Goal: Share content: Share content

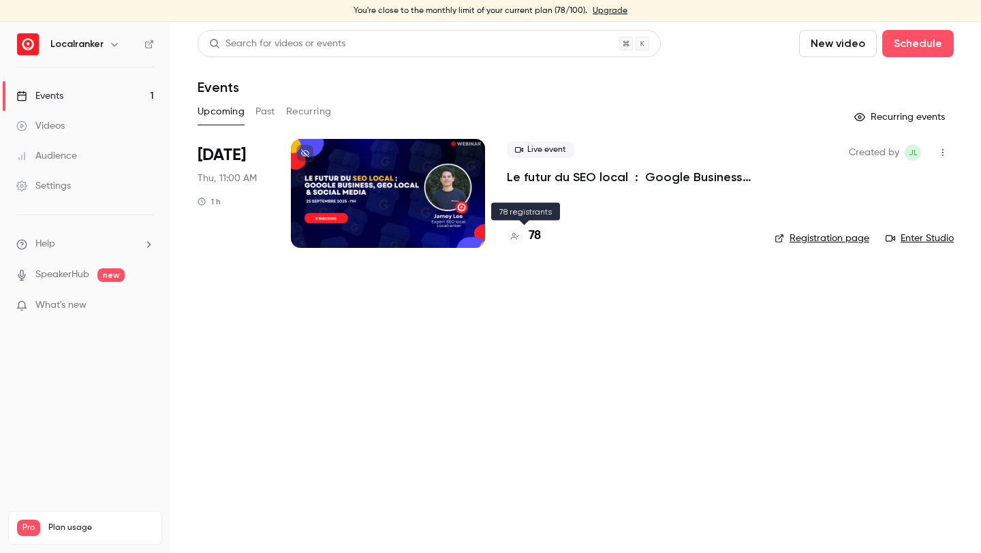
click at [533, 238] on h4 "78" at bounding box center [535, 236] width 12 height 18
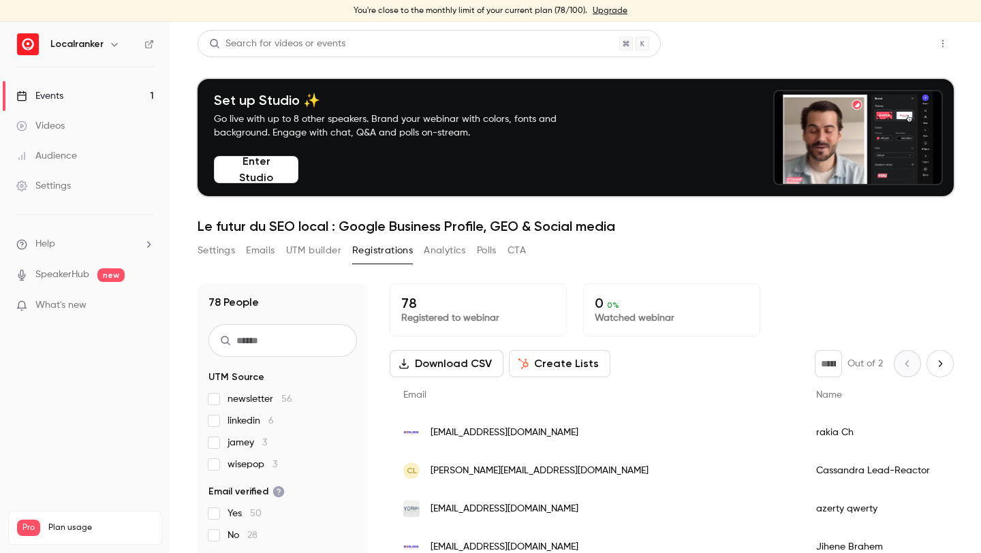
click at [900, 40] on button "Share" at bounding box center [894, 43] width 54 height 27
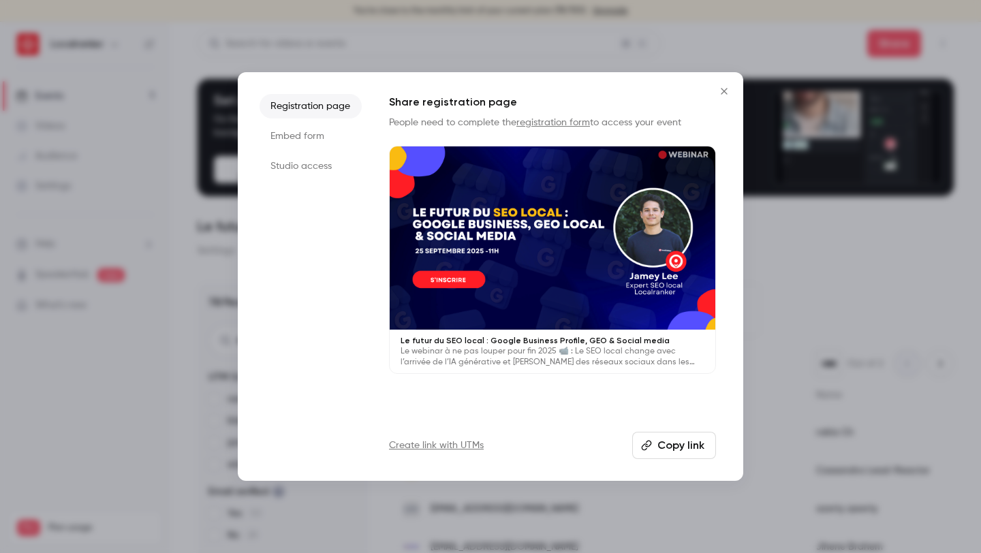
click at [655, 437] on button "Copy link" at bounding box center [674, 445] width 84 height 27
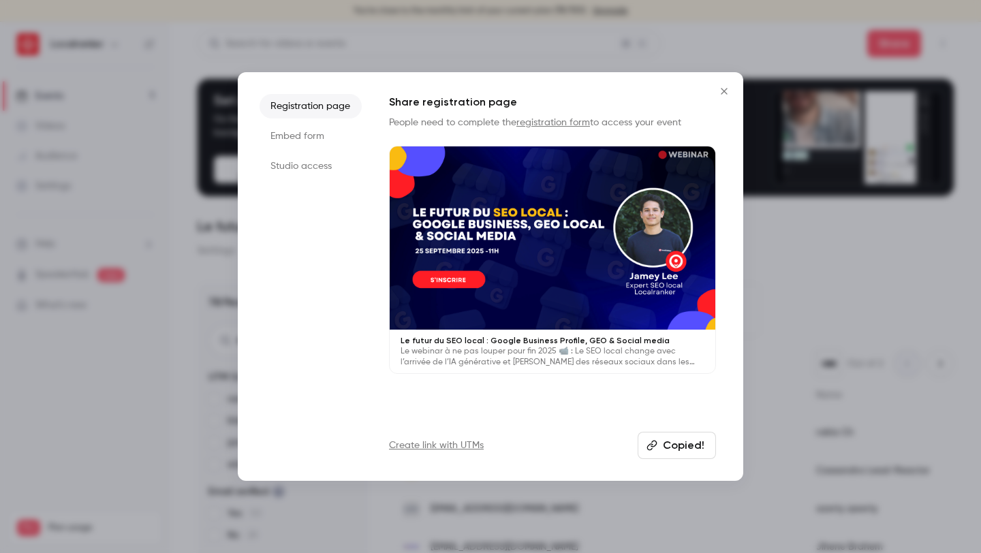
click at [435, 439] on link "Create link with UTMs" at bounding box center [436, 446] width 95 height 14
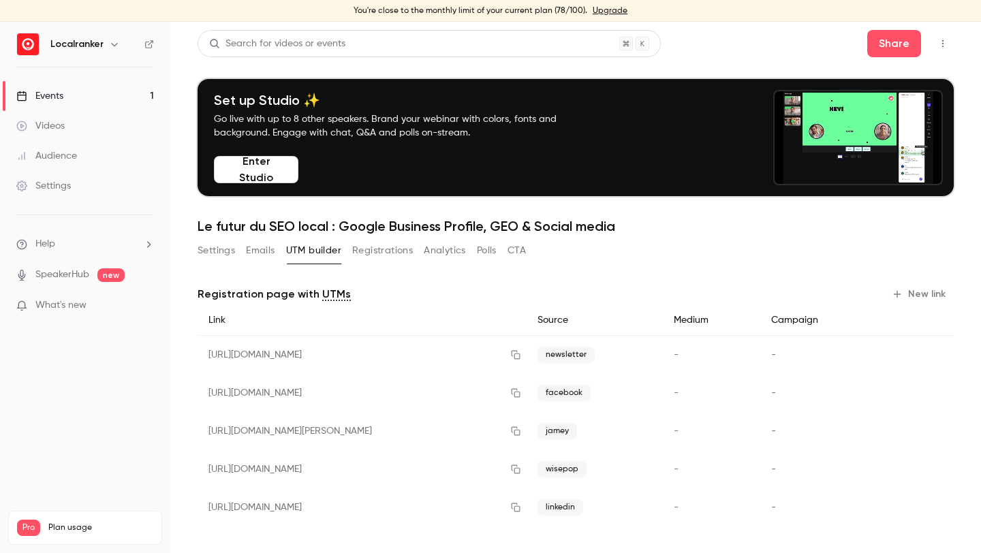
scroll to position [3, 0]
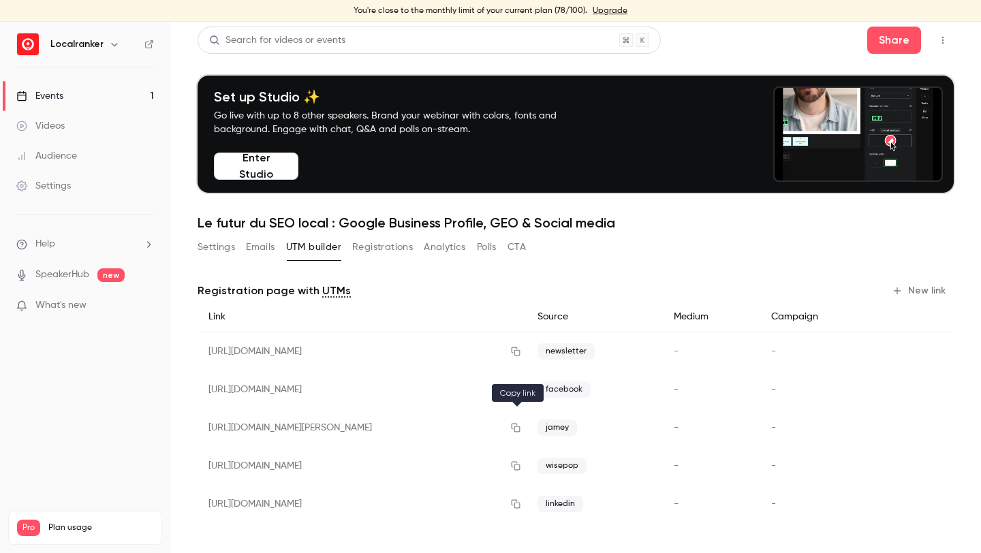
click at [516, 429] on icon "button" at bounding box center [515, 428] width 11 height 10
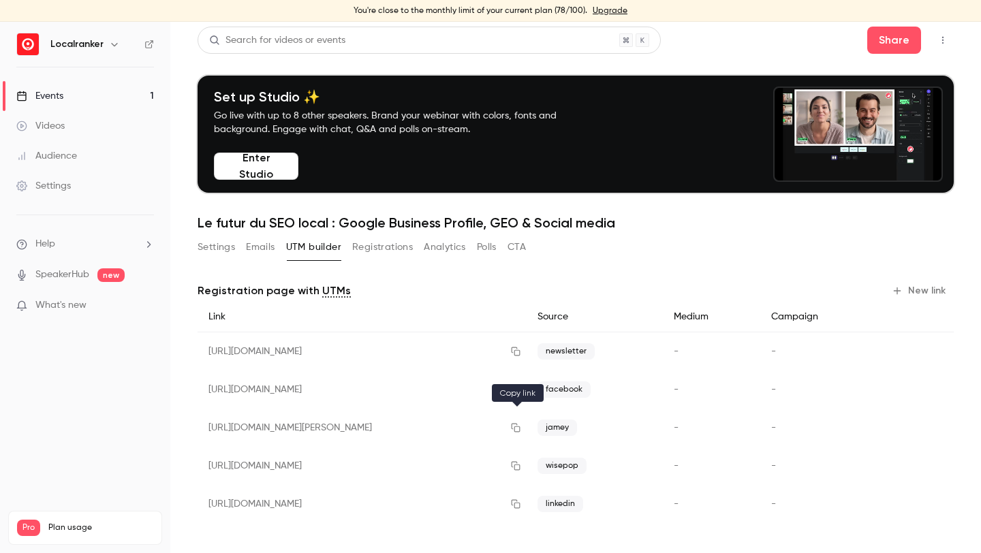
click at [521, 429] on icon "button" at bounding box center [515, 428] width 11 height 10
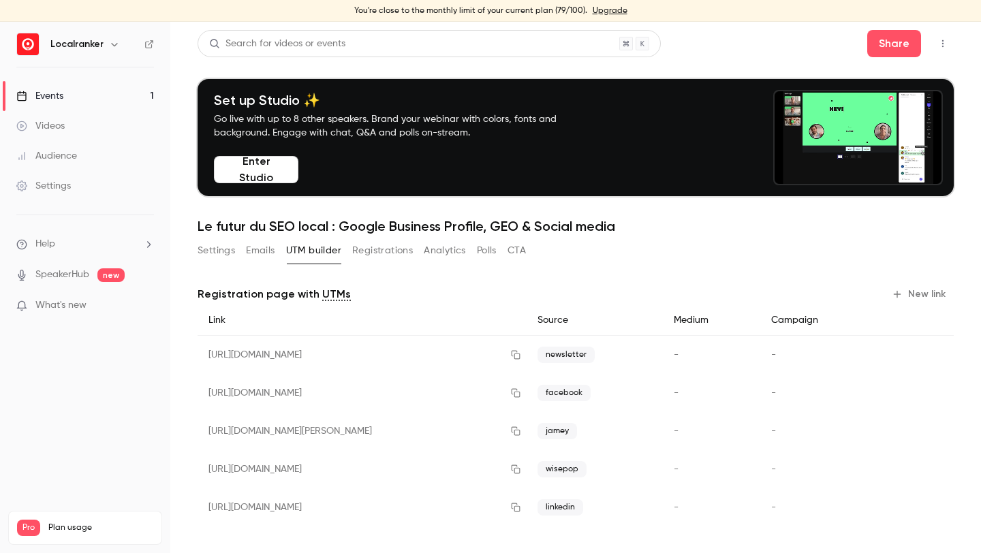
click at [146, 95] on link "Events 1" at bounding box center [85, 96] width 170 height 30
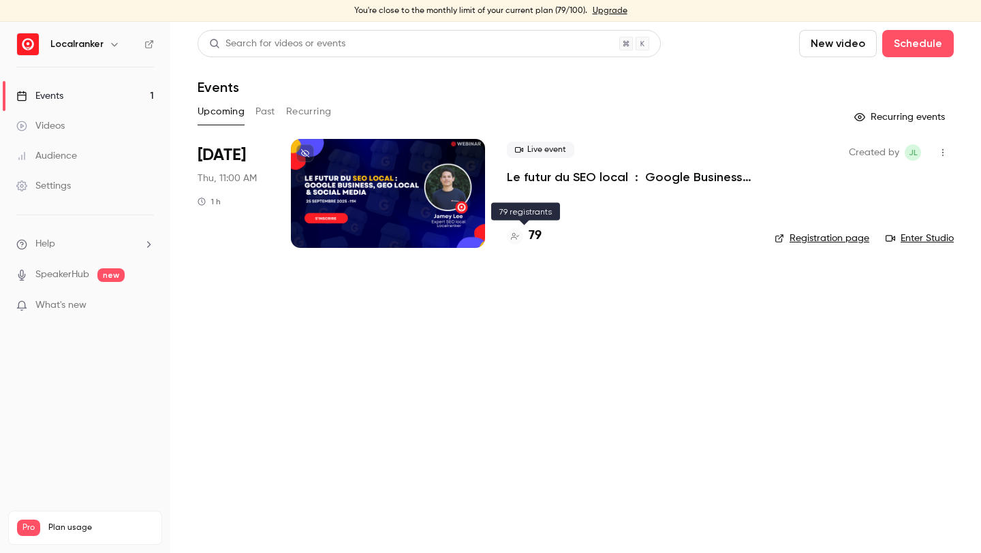
click at [538, 236] on h4 "79" at bounding box center [535, 236] width 13 height 18
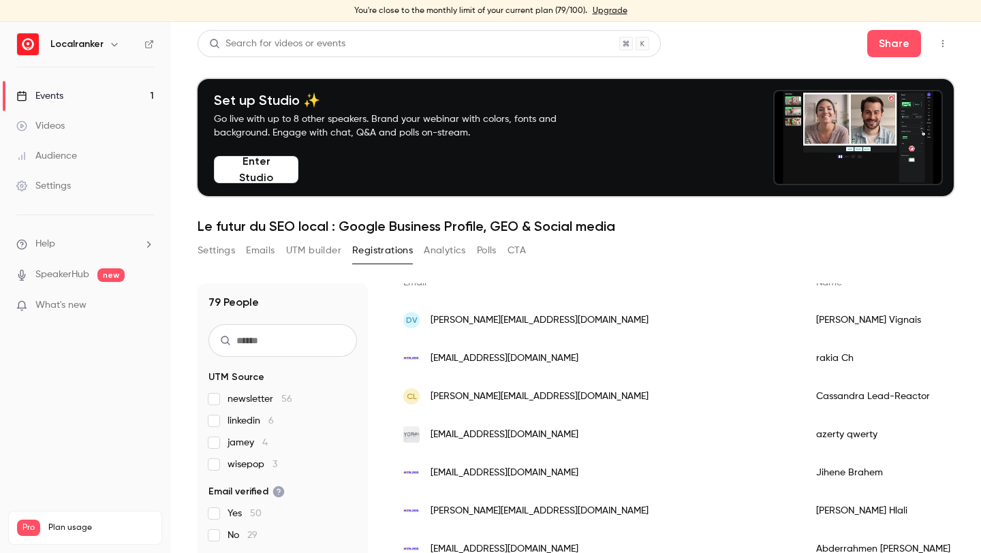
scroll to position [25, 0]
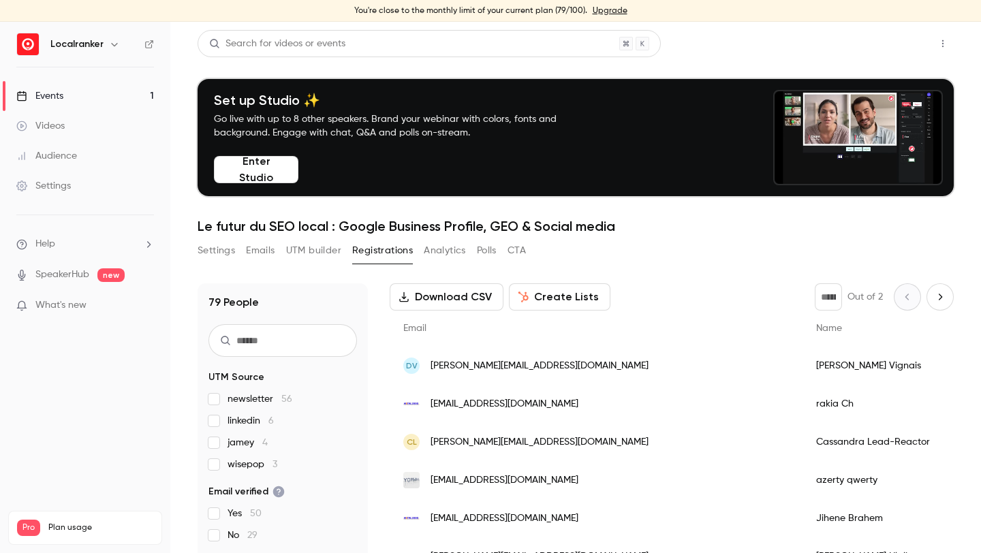
click at [901, 50] on button "Share" at bounding box center [894, 43] width 54 height 27
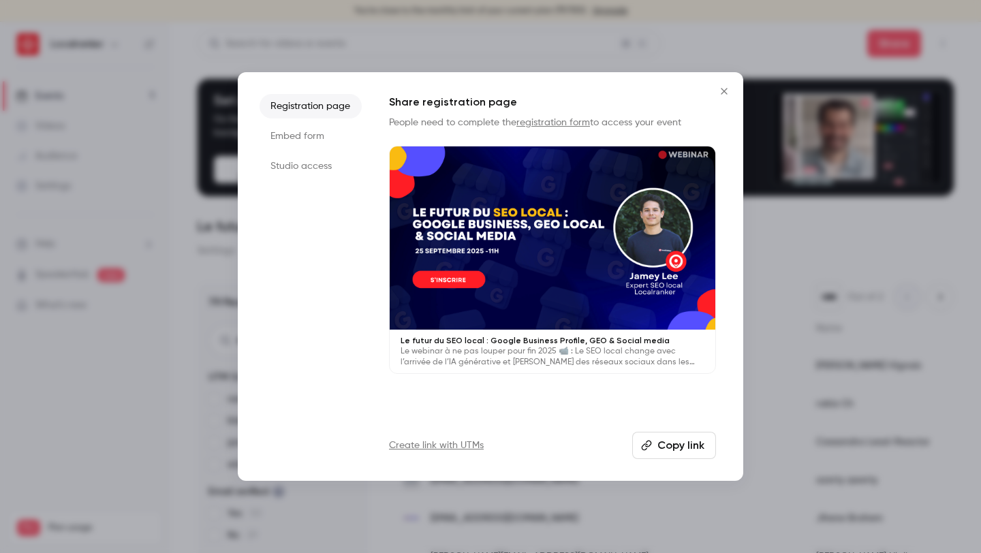
click at [677, 445] on button "Copy link" at bounding box center [674, 445] width 84 height 27
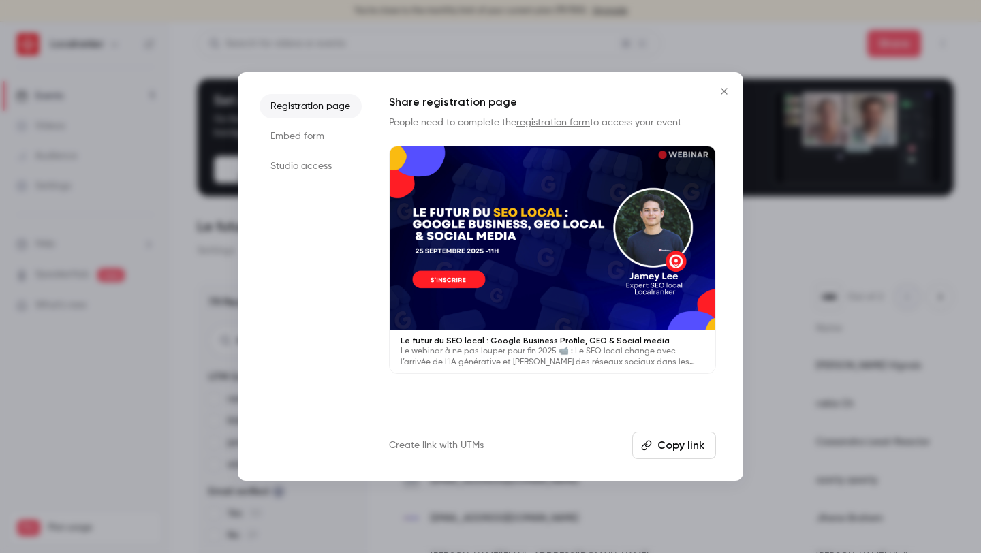
click at [545, 57] on div at bounding box center [490, 276] width 981 height 553
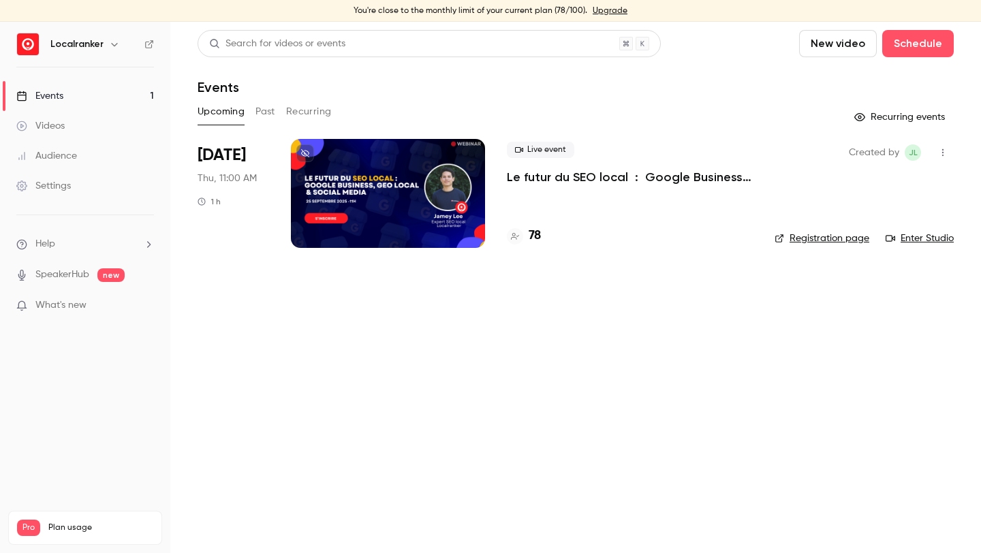
click at [356, 161] on div at bounding box center [388, 193] width 194 height 109
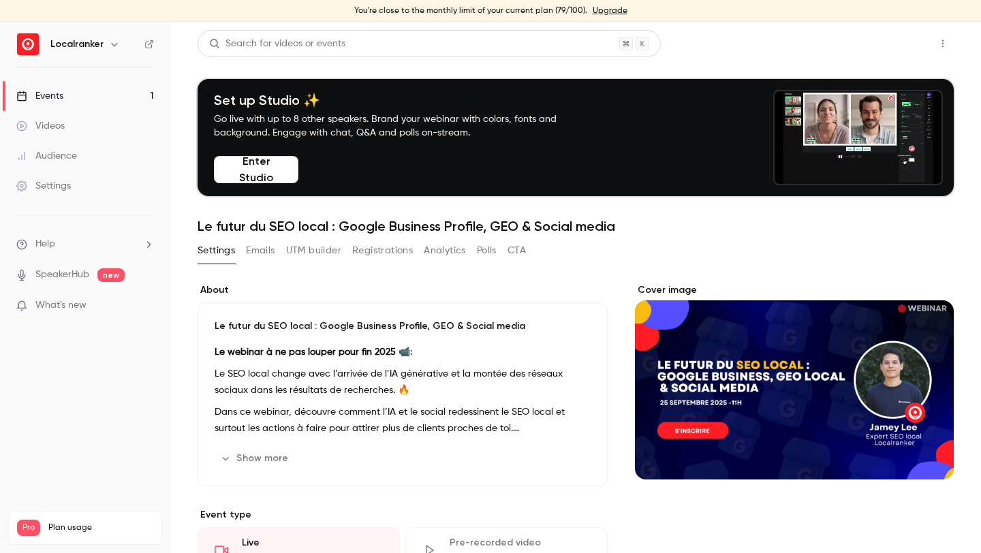
click at [905, 47] on button "Share" at bounding box center [894, 43] width 54 height 27
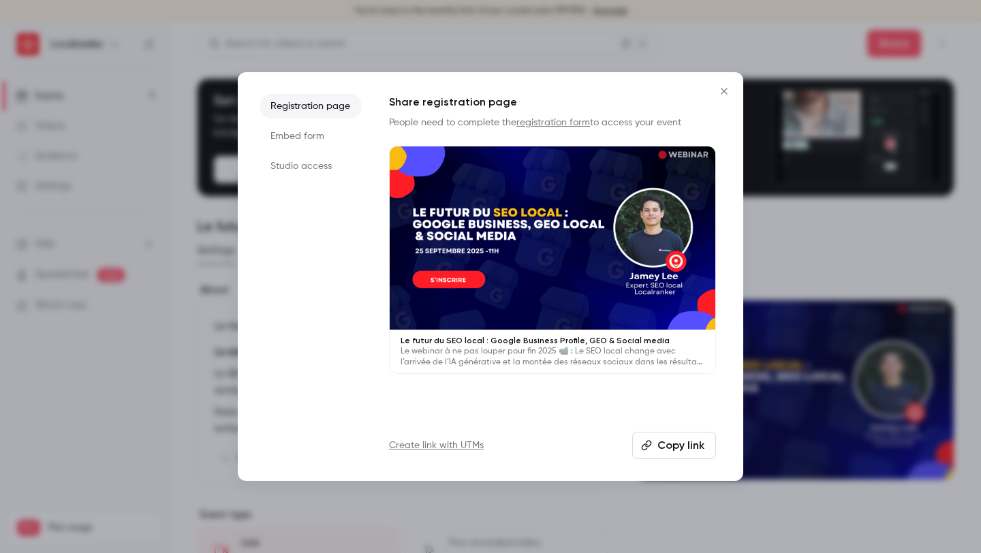
click at [471, 450] on link "Create link with UTMs" at bounding box center [436, 446] width 95 height 14
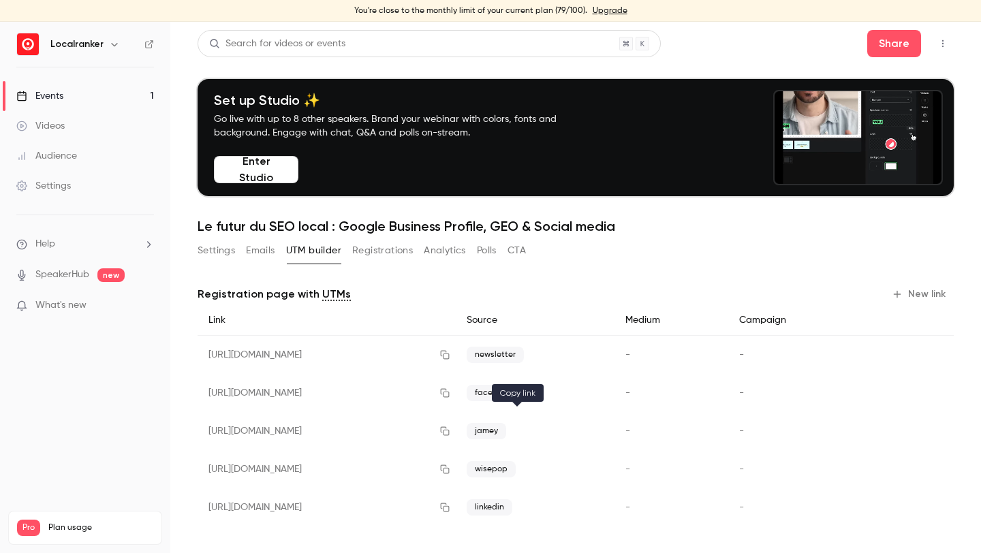
scroll to position [3, 0]
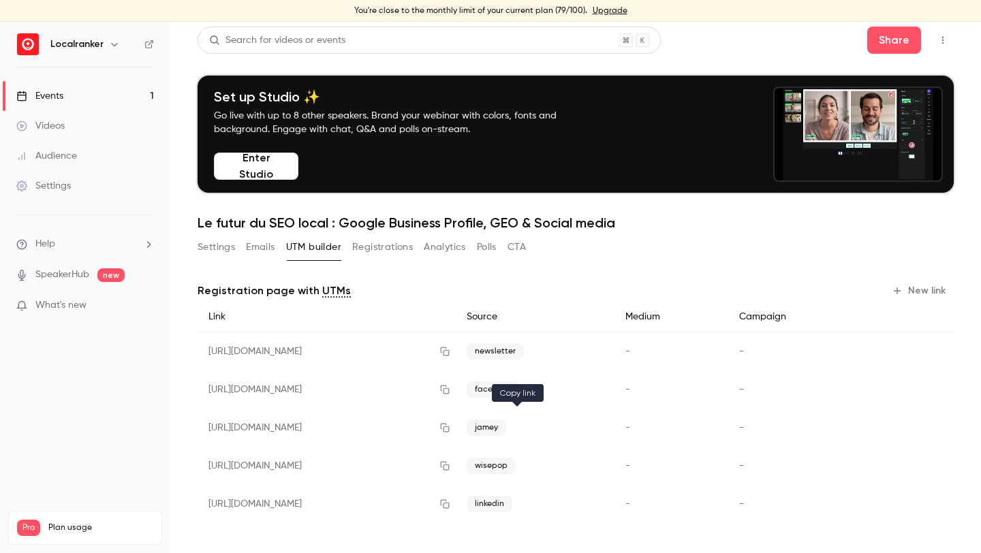
click at [456, 430] on button "button" at bounding box center [445, 428] width 22 height 22
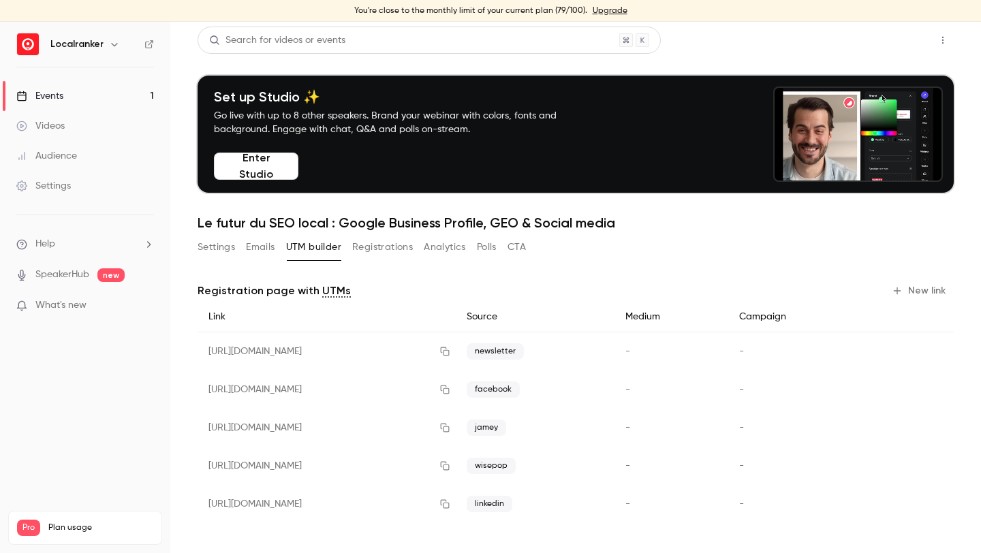
click at [878, 49] on button "Share" at bounding box center [894, 40] width 54 height 27
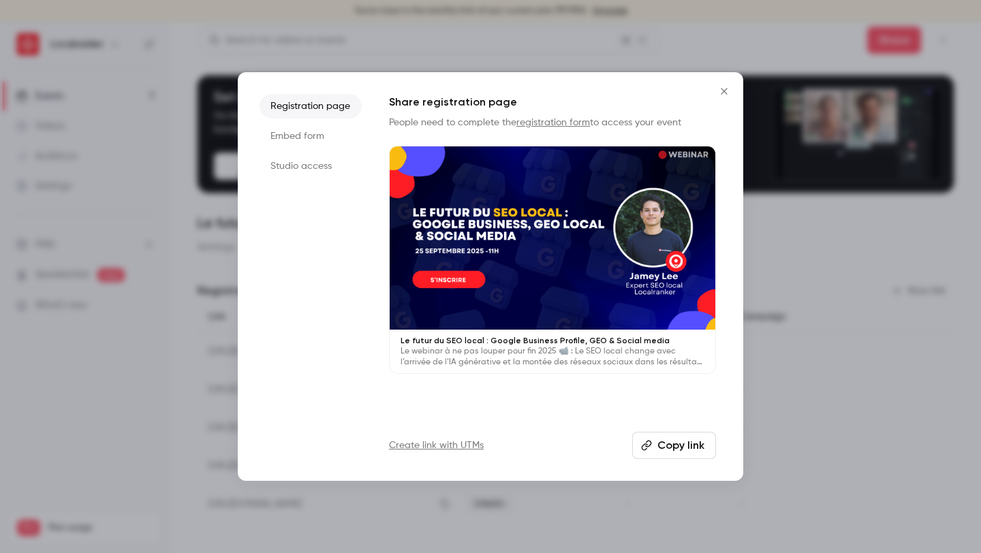
click at [477, 435] on div "Create link with UTMs Copy link" at bounding box center [552, 445] width 327 height 27
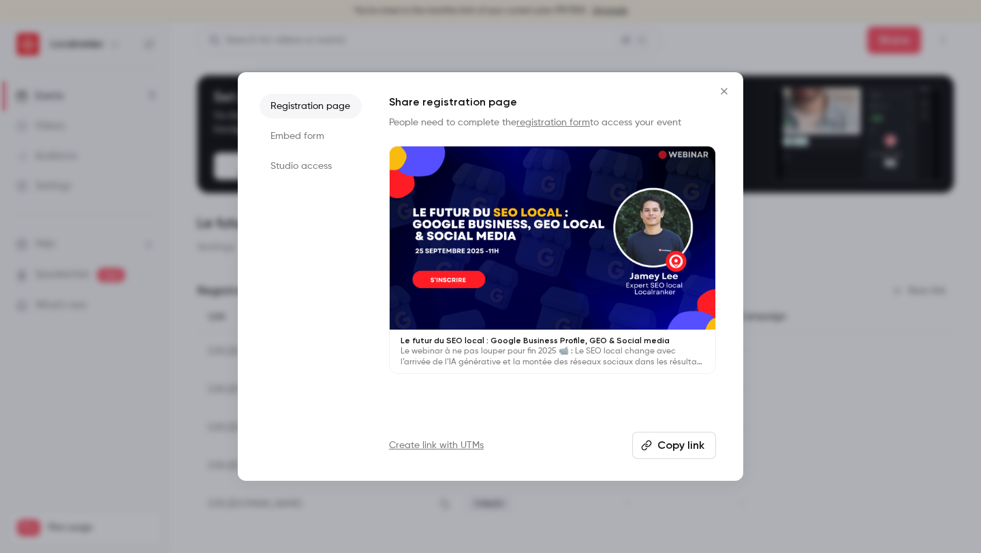
click at [471, 446] on link "Create link with UTMs" at bounding box center [436, 446] width 95 height 14
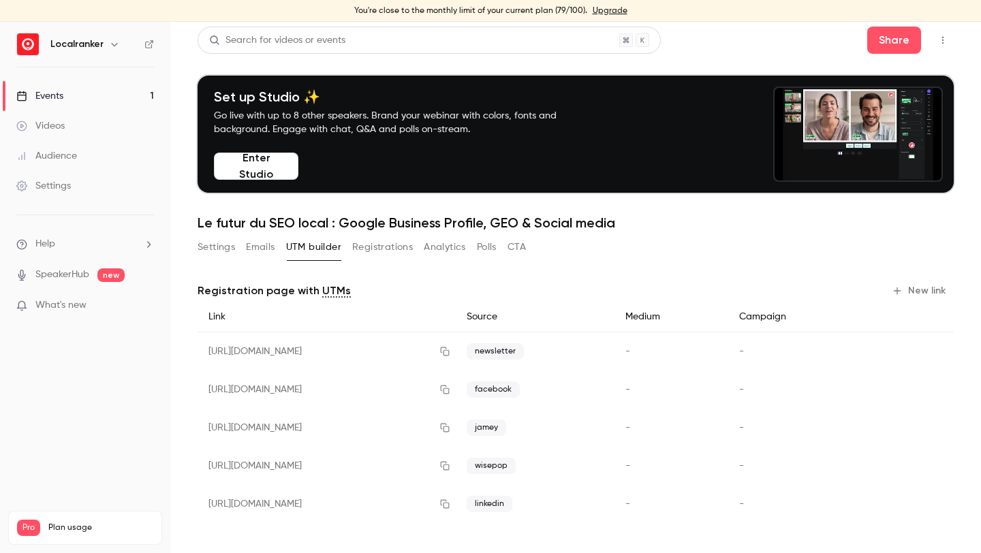
click at [506, 432] on span "jamey" at bounding box center [487, 428] width 40 height 16
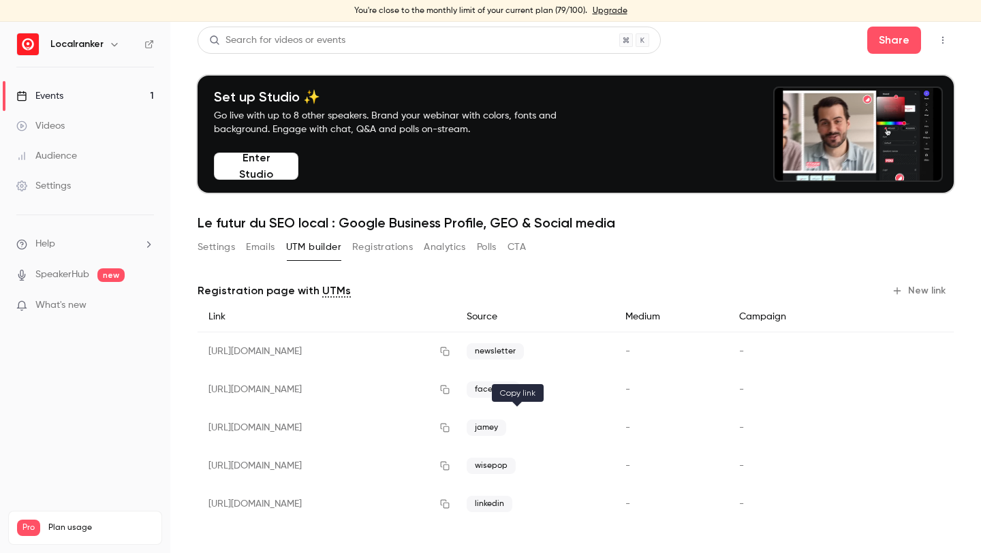
click at [450, 430] on icon "button" at bounding box center [444, 428] width 11 height 10
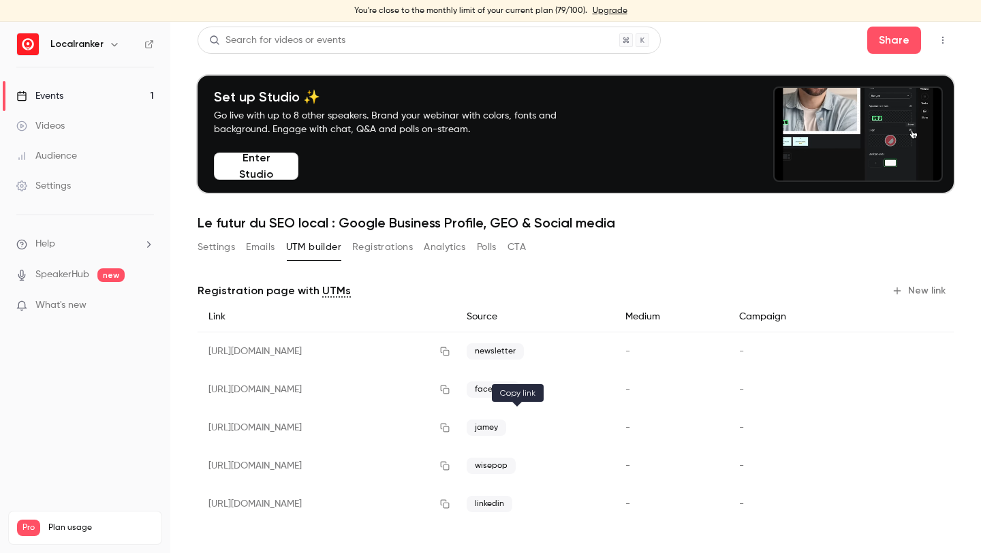
click at [450, 427] on icon "button" at bounding box center [444, 428] width 11 height 10
click at [913, 36] on button "Share" at bounding box center [894, 40] width 54 height 27
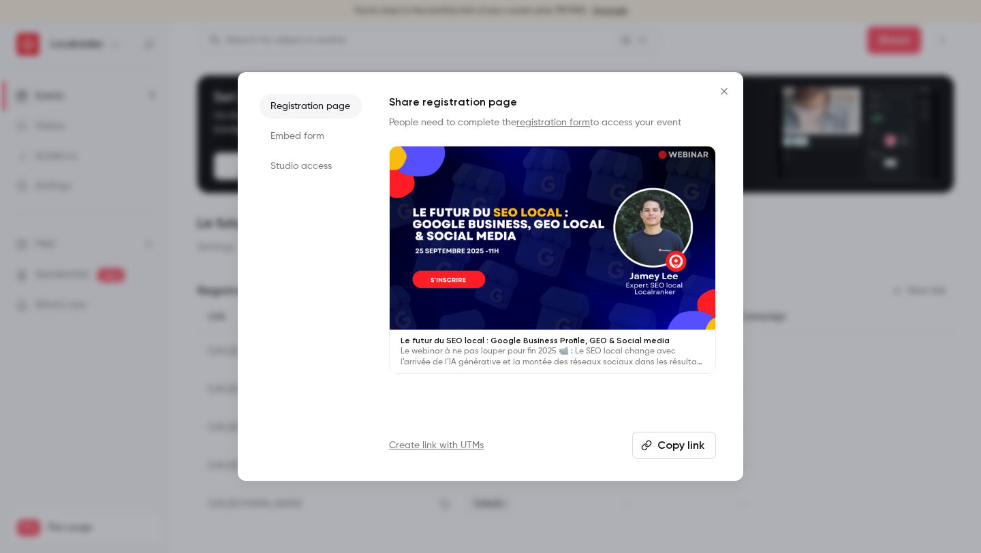
click at [451, 447] on link "Create link with UTMs" at bounding box center [436, 446] width 95 height 14
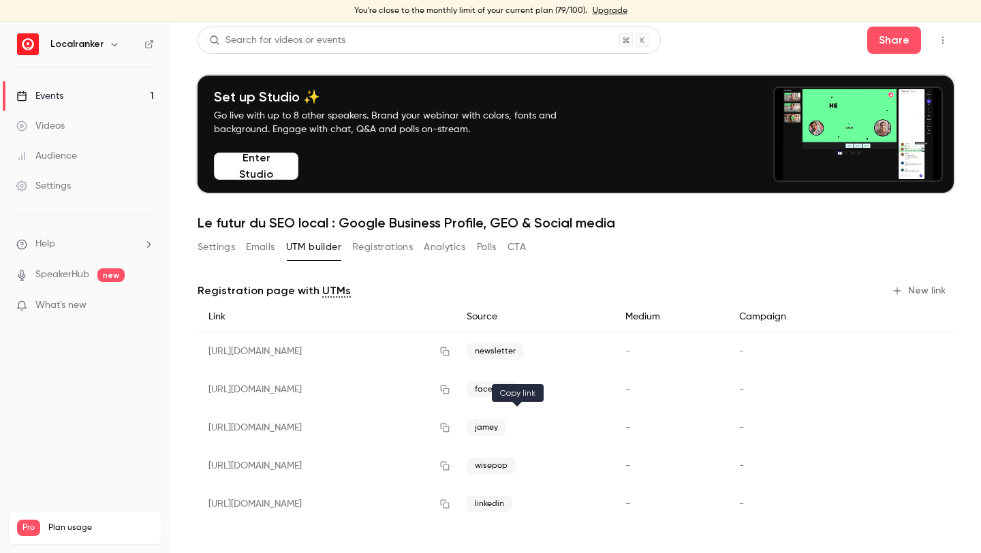
click at [450, 426] on icon "button" at bounding box center [445, 428] width 9 height 9
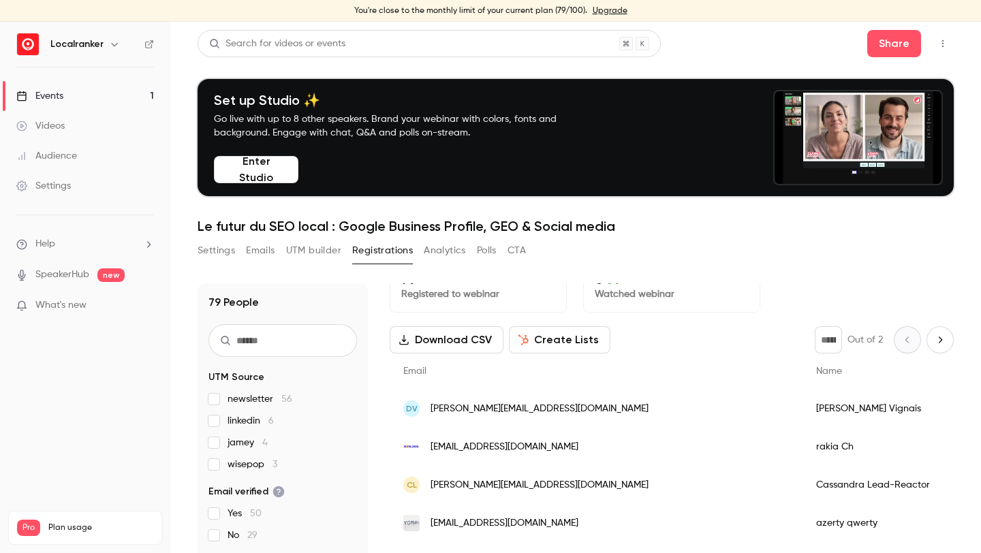
scroll to position [4, 0]
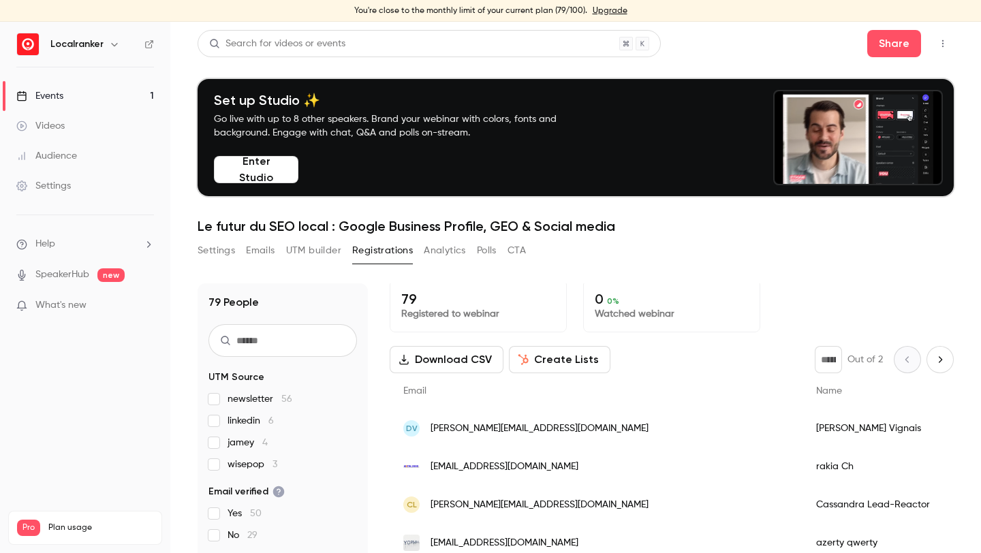
click at [927, 36] on div "Share" at bounding box center [910, 43] width 87 height 27
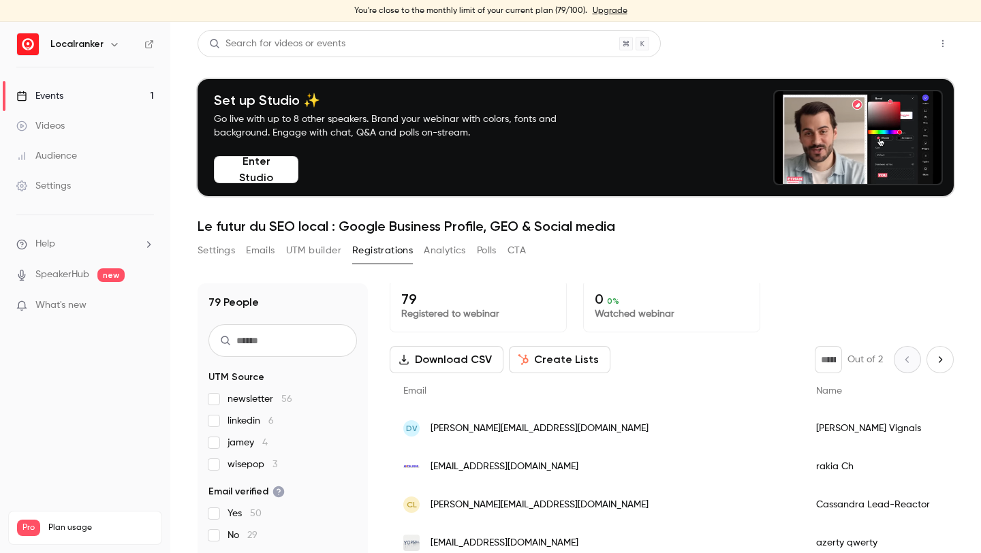
click at [910, 41] on button "Share" at bounding box center [894, 43] width 54 height 27
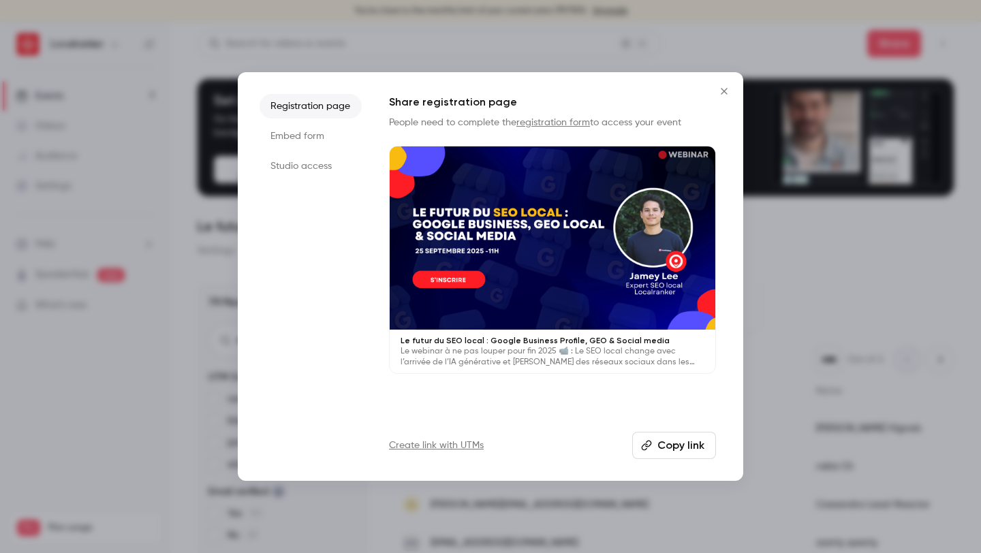
click at [459, 446] on link "Create link with UTMs" at bounding box center [436, 446] width 95 height 14
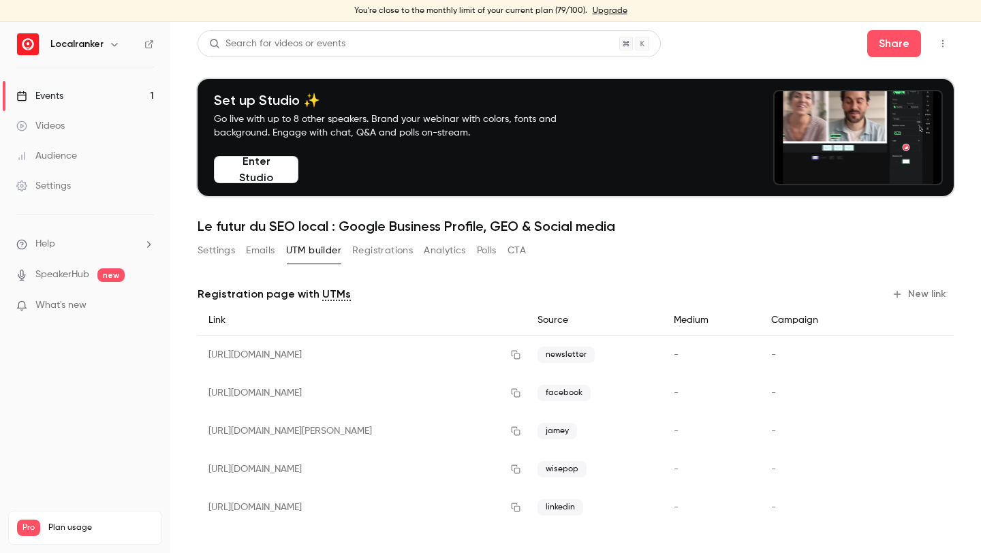
scroll to position [3, 0]
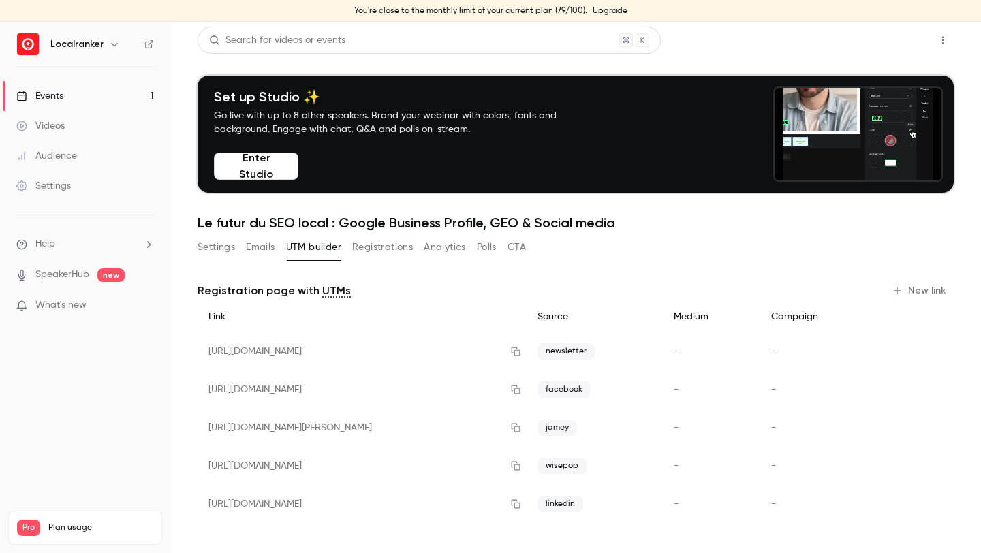
click at [902, 47] on button "Share" at bounding box center [894, 40] width 54 height 27
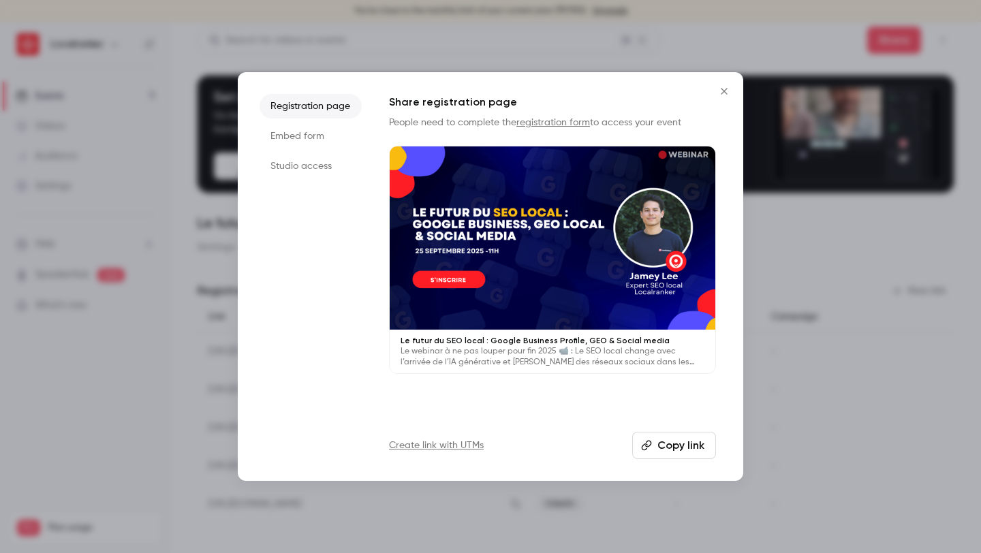
click at [409, 439] on link "Create link with UTMs" at bounding box center [436, 446] width 95 height 14
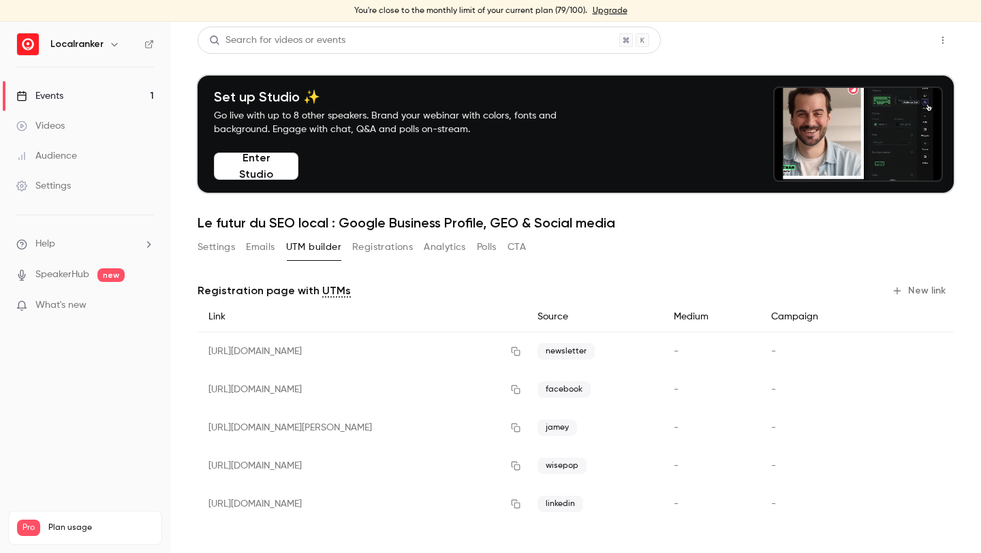
click at [907, 46] on button "Share" at bounding box center [894, 40] width 54 height 27
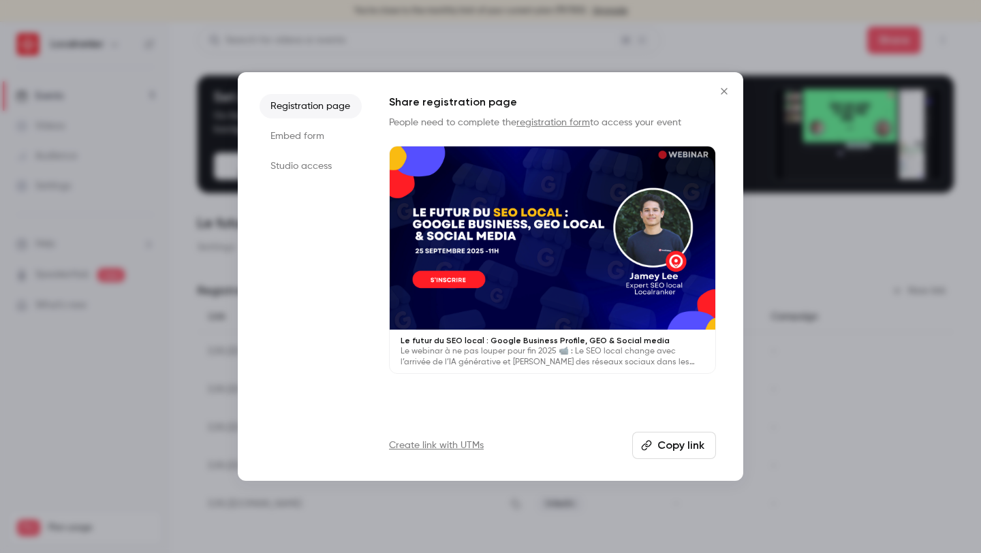
click at [476, 446] on link "Create link with UTMs" at bounding box center [436, 446] width 95 height 14
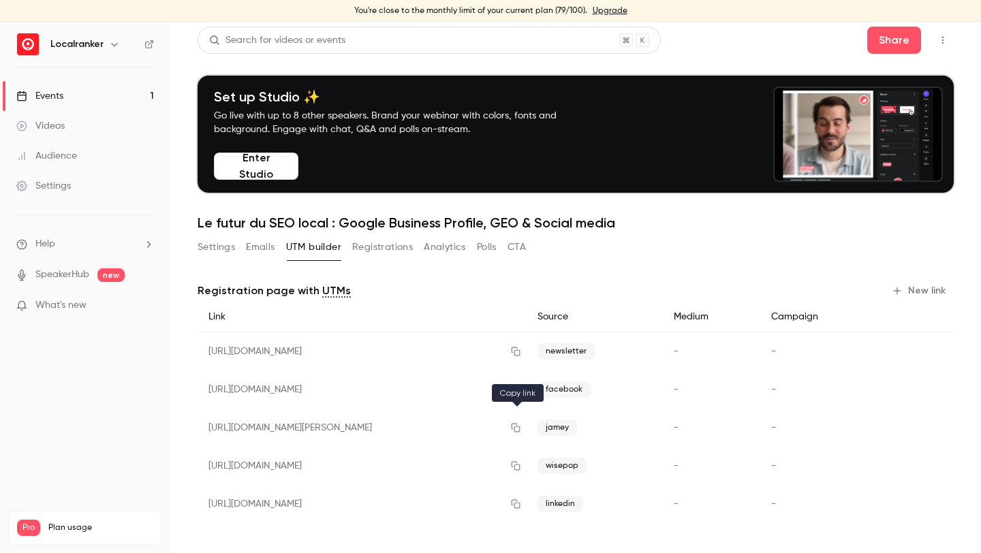
click at [521, 431] on icon "button" at bounding box center [515, 428] width 11 height 10
